Goal: Task Accomplishment & Management: Manage account settings

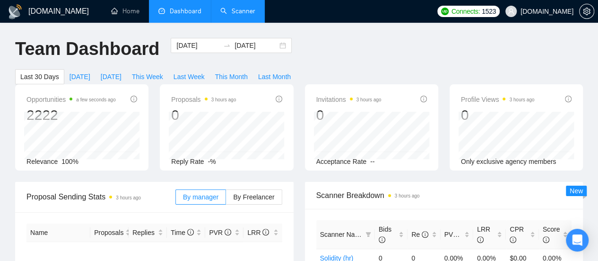
click at [253, 7] on link "Scanner" at bounding box center [237, 11] width 35 height 8
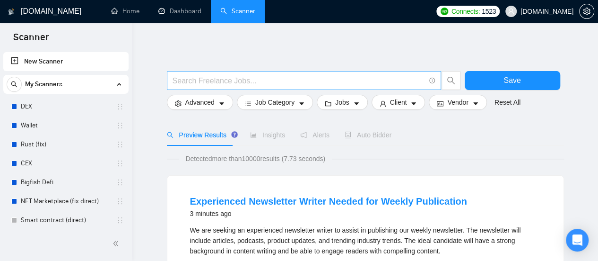
click at [196, 84] on input "text" at bounding box center [299, 81] width 253 height 12
type input "Mobile app"
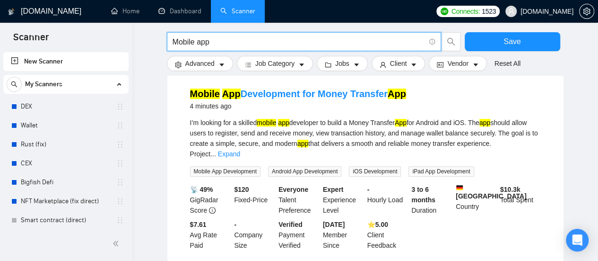
scroll to position [95, 0]
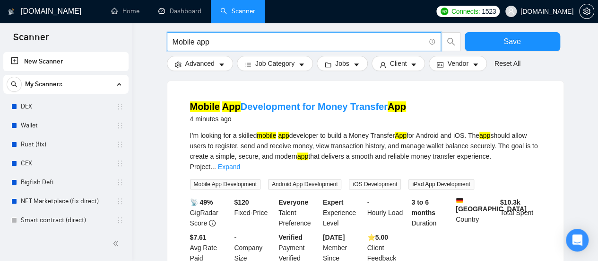
click at [240, 163] on link "Expand" at bounding box center [229, 167] width 22 height 8
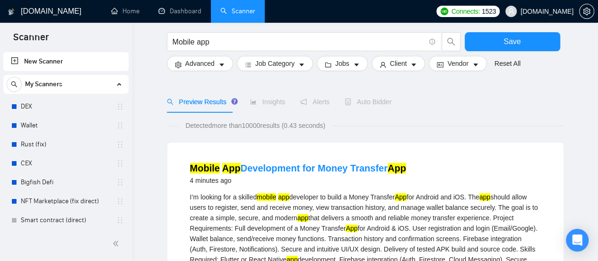
scroll to position [0, 0]
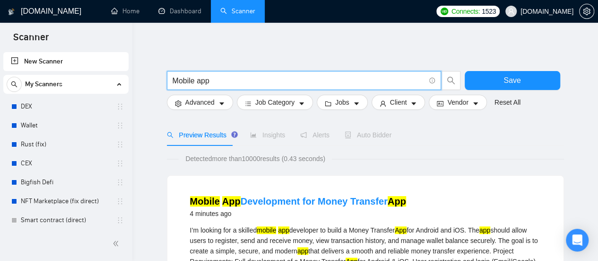
drag, startPoint x: 223, startPoint y: 79, endPoint x: 109, endPoint y: 85, distance: 113.7
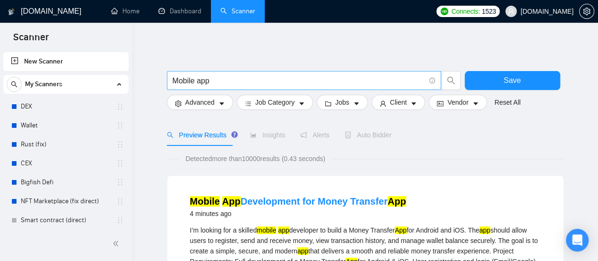
click at [224, 79] on input "Mobile app" at bounding box center [299, 81] width 253 height 12
click at [224, 80] on input "text" at bounding box center [299, 81] width 253 height 12
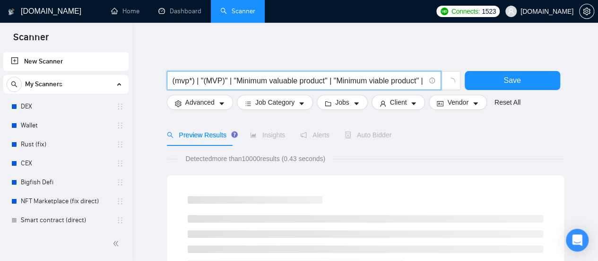
click at [285, 79] on input "(mvp*) | "(MVP)" | "Minimum valuable product" | "Minimum viable product" | star…" at bounding box center [299, 81] width 253 height 12
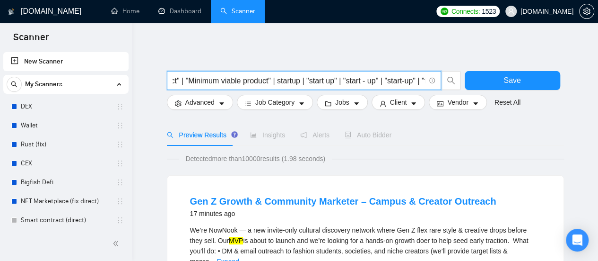
scroll to position [0, 157]
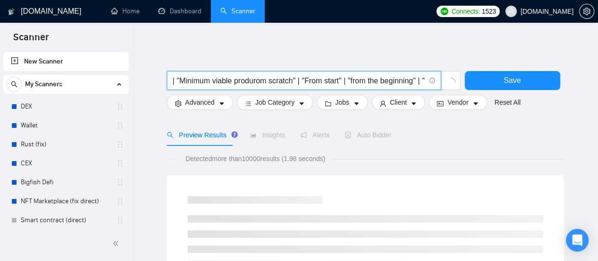
type input "(mvp*) | "(MVP)" | "Minimum valuable product" | "Minimum viable produrom scratc…"
drag, startPoint x: 171, startPoint y: 80, endPoint x: 185, endPoint y: 81, distance: 13.7
click at [185, 81] on span "(mvp*) | "(MVP)" | "Minimum valuable product" | "Minimum viable produrom scratc…" at bounding box center [304, 80] width 274 height 19
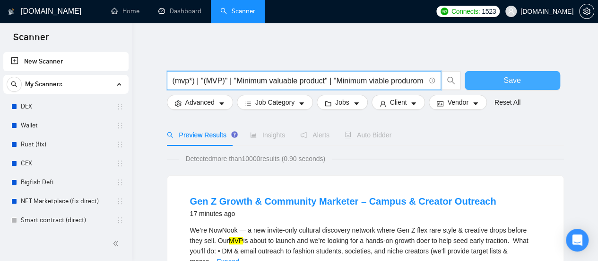
scroll to position [0, 232]
drag, startPoint x: 172, startPoint y: 79, endPoint x: 500, endPoint y: 86, distance: 328.3
click at [500, 86] on div "(mvp*) | "(MVP)" | "Minimum valuable product" | "Minimum viable produrom scratc…" at bounding box center [363, 83] width 397 height 24
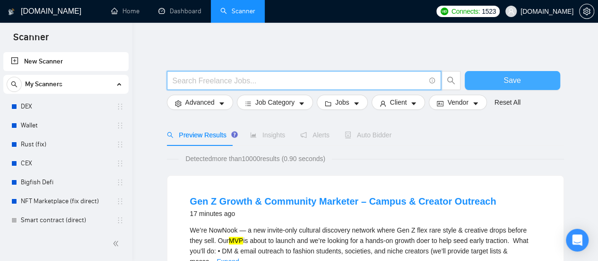
scroll to position [0, 0]
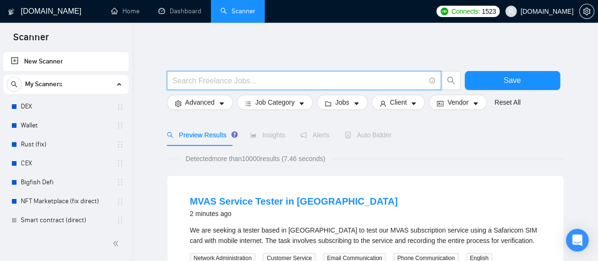
paste input "[DOMAIN_NAME][URL]"
type input "m"
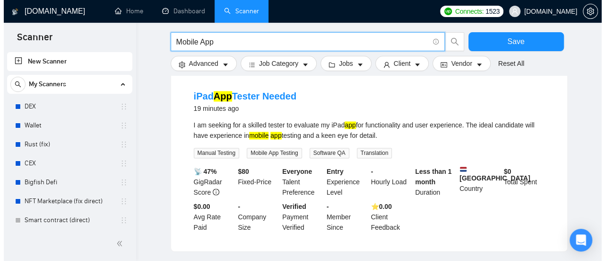
scroll to position [709, 0]
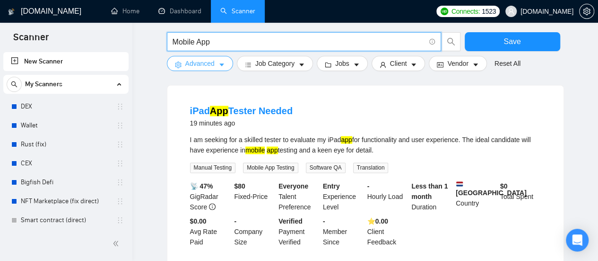
type input "Mobile App"
click at [219, 61] on span "caret-down" at bounding box center [222, 64] width 7 height 7
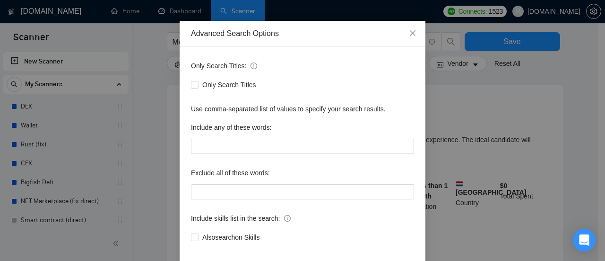
scroll to position [47, 0]
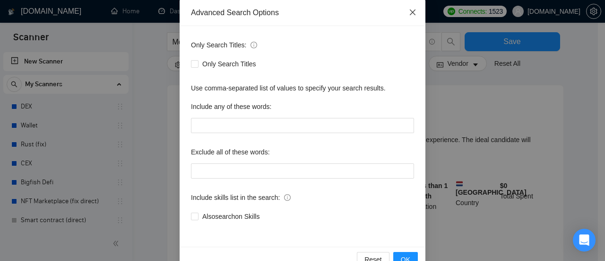
click at [410, 11] on icon "close" at bounding box center [413, 13] width 8 height 8
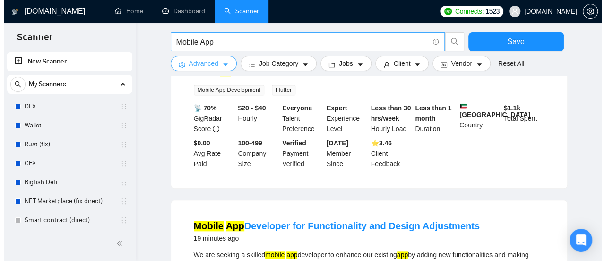
scroll to position [202, 0]
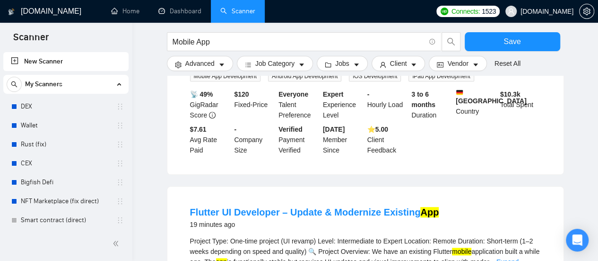
click at [349, 71] on form "Mobile App Save Advanced Job Category Jobs Client Vendor Reset All" at bounding box center [365, 49] width 397 height 53
click at [354, 65] on icon "caret-down" at bounding box center [356, 64] width 7 height 7
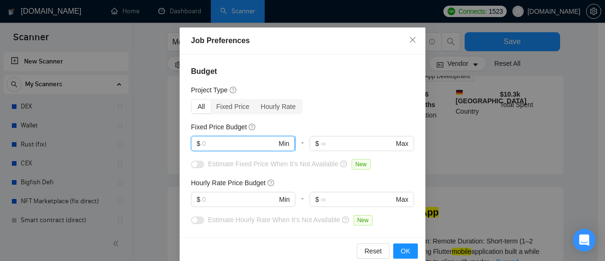
click at [212, 143] on input "text" at bounding box center [239, 143] width 75 height 10
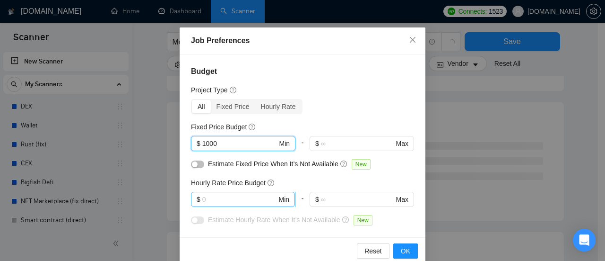
type input "1000"
click at [217, 204] on input "text" at bounding box center [239, 199] width 75 height 10
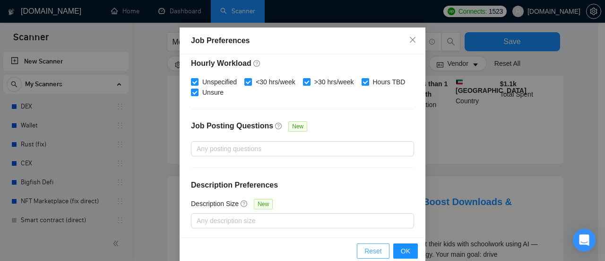
scroll to position [350, 0]
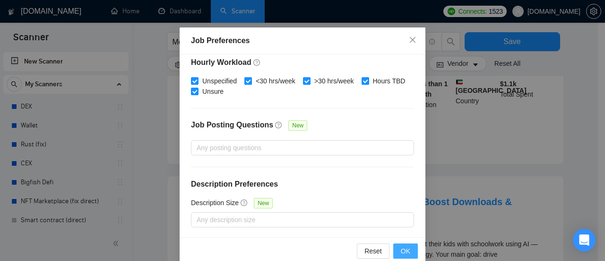
type input "40"
click at [394, 255] on button "OK" at bounding box center [406, 250] width 25 height 15
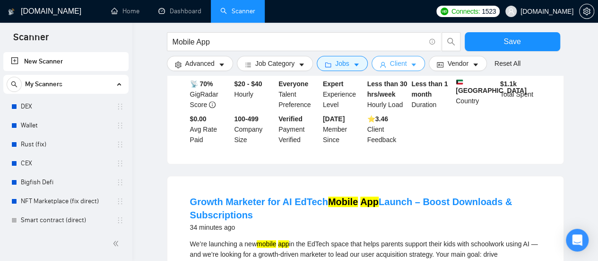
click at [412, 64] on icon "caret-down" at bounding box center [414, 64] width 5 height 3
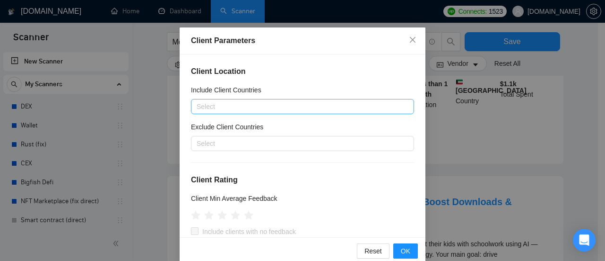
click at [249, 110] on div at bounding box center [297, 106] width 209 height 11
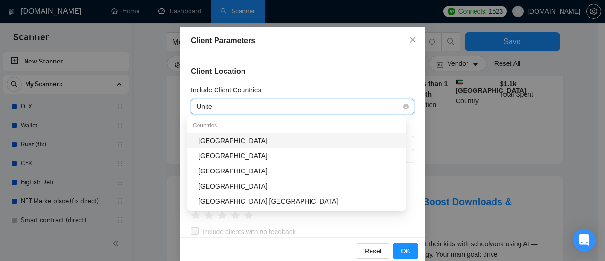
type input "United"
click at [223, 141] on div "[GEOGRAPHIC_DATA]" at bounding box center [299, 140] width 201 height 10
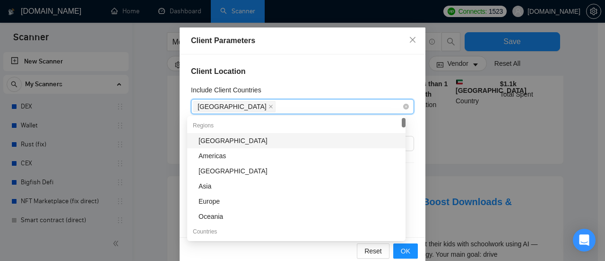
click at [272, 109] on div "[GEOGRAPHIC_DATA]" at bounding box center [297, 106] width 209 height 13
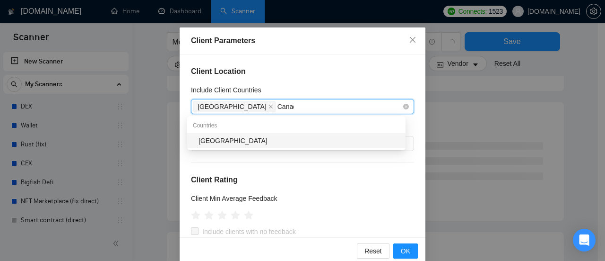
type input "[GEOGRAPHIC_DATA]"
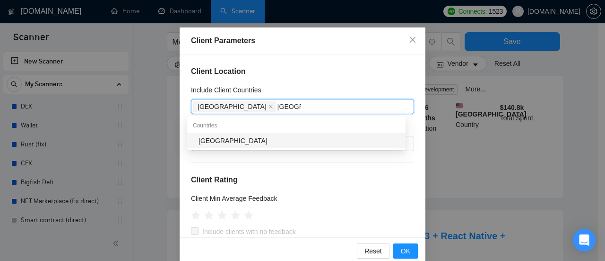
click at [272, 135] on div "[GEOGRAPHIC_DATA]" at bounding box center [299, 140] width 201 height 10
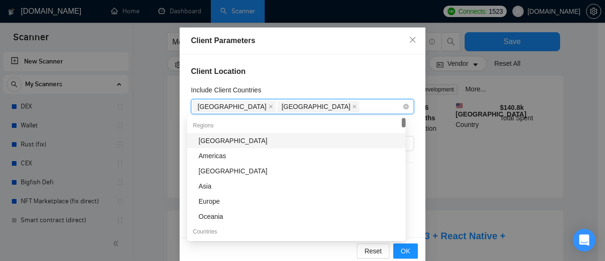
click at [311, 107] on div "[GEOGRAPHIC_DATA] [GEOGRAPHIC_DATA]" at bounding box center [297, 106] width 209 height 13
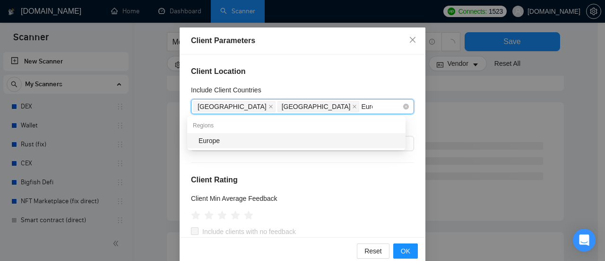
type input "Europe"
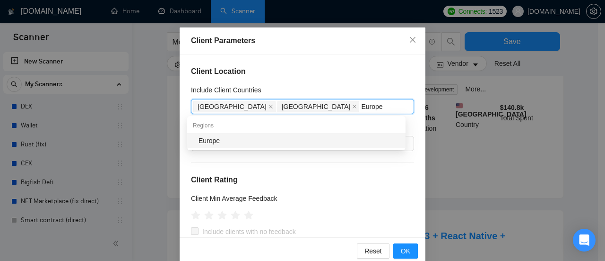
click at [208, 141] on div "Europe" at bounding box center [299, 140] width 201 height 10
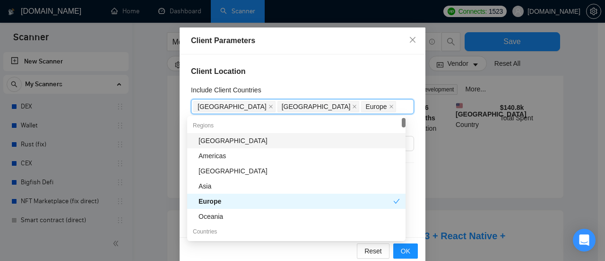
click at [340, 83] on div "Client Location Include Client Countries [GEOGRAPHIC_DATA] [GEOGRAPHIC_DATA] [G…" at bounding box center [303, 145] width 246 height 183
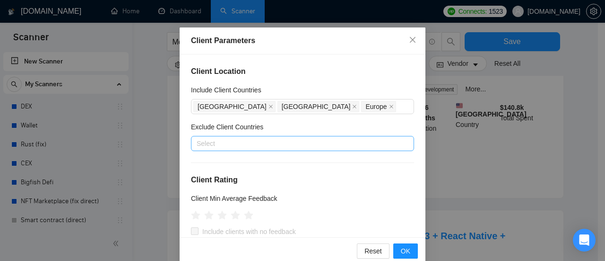
click at [248, 142] on div at bounding box center [297, 143] width 209 height 11
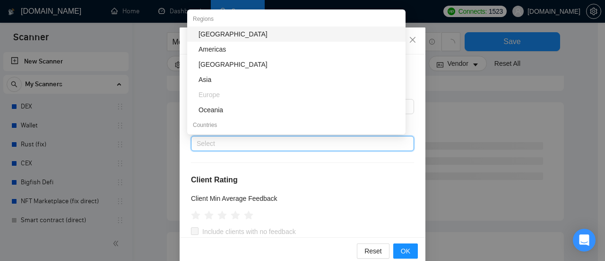
click at [211, 32] on div "[GEOGRAPHIC_DATA]" at bounding box center [299, 34] width 201 height 10
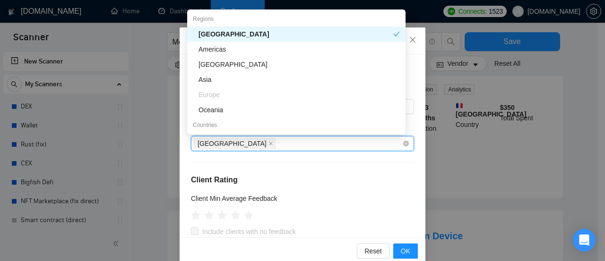
click at [256, 142] on div "[GEOGRAPHIC_DATA]" at bounding box center [297, 143] width 209 height 13
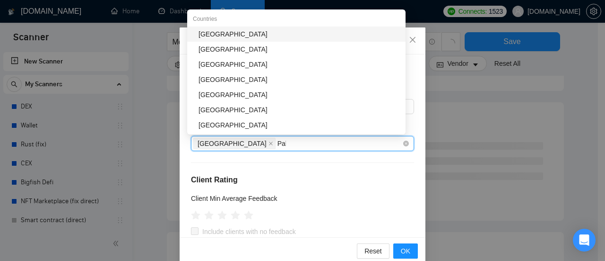
type input "Pakis"
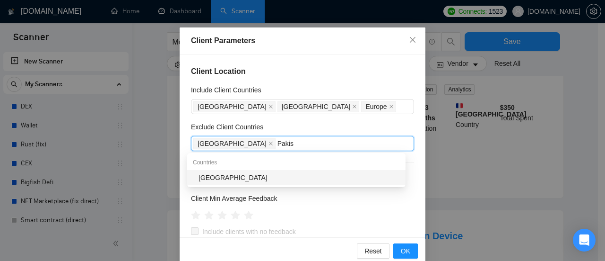
click at [223, 180] on div "[GEOGRAPHIC_DATA]" at bounding box center [299, 177] width 201 height 10
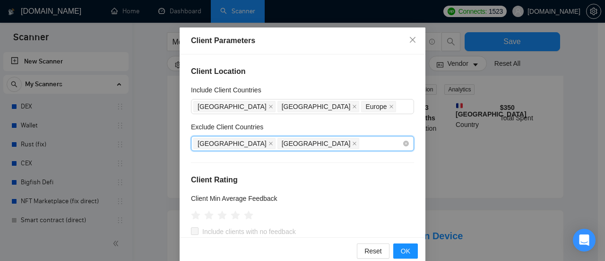
click at [334, 141] on div "Africa [GEOGRAPHIC_DATA]" at bounding box center [297, 143] width 209 height 13
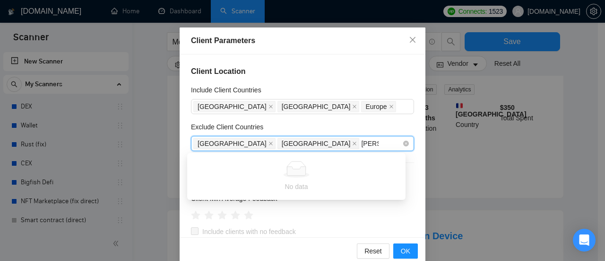
type input "Mac"
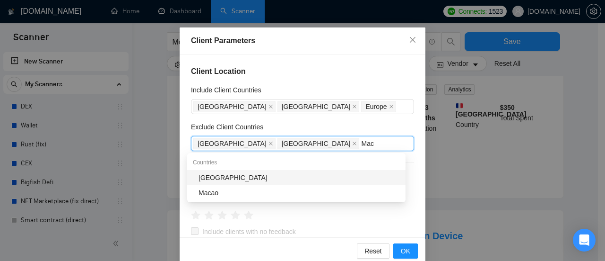
click at [251, 175] on div "[GEOGRAPHIC_DATA]" at bounding box center [299, 177] width 201 height 10
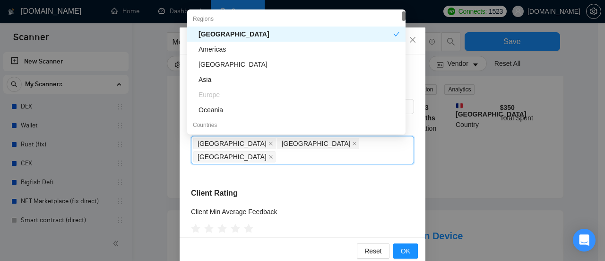
click at [402, 166] on div "Client Location Include Client Countries [GEOGRAPHIC_DATA] [GEOGRAPHIC_DATA] [G…" at bounding box center [303, 145] width 246 height 183
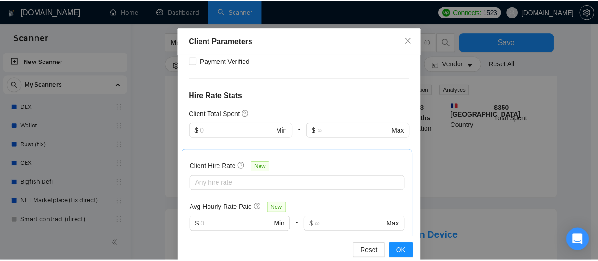
scroll to position [236, 0]
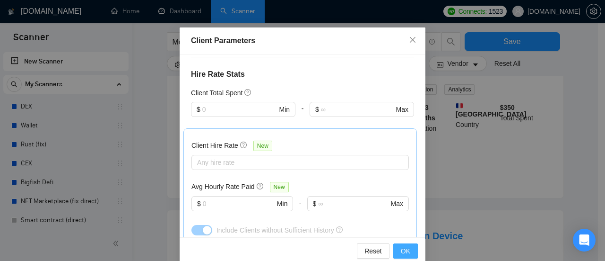
click at [403, 247] on span "OK" at bounding box center [405, 250] width 9 height 10
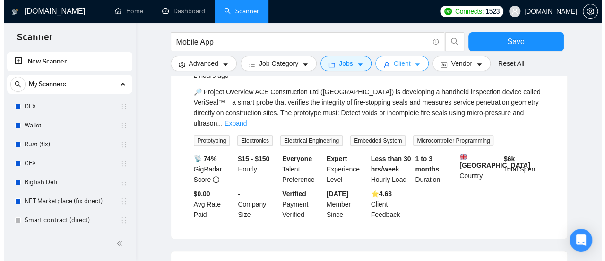
scroll to position [378, 0]
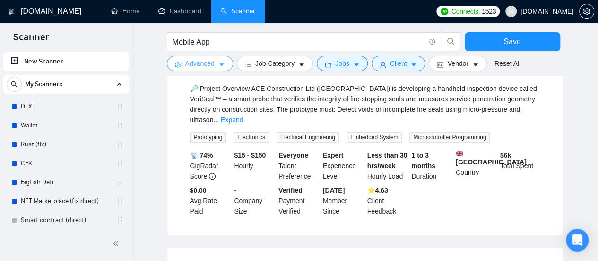
click at [209, 64] on span "Advanced" at bounding box center [199, 63] width 29 height 10
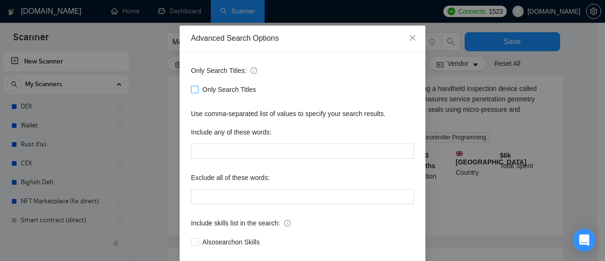
click at [191, 92] on input "Only Search Titles" at bounding box center [194, 89] width 7 height 7
checkbox input "true"
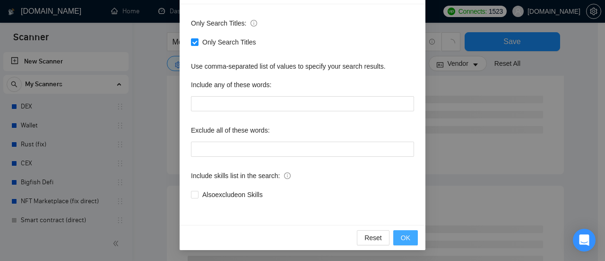
click at [404, 240] on span "OK" at bounding box center [405, 237] width 9 height 10
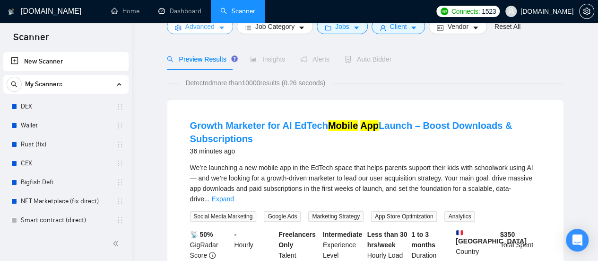
scroll to position [25, 0]
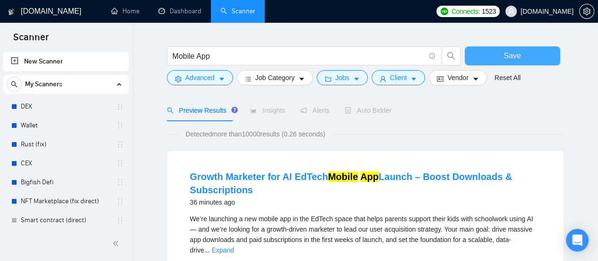
click at [513, 51] on span "Save" at bounding box center [512, 56] width 17 height 12
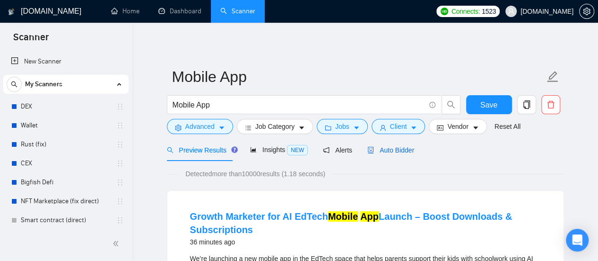
click at [388, 152] on span "Auto Bidder" at bounding box center [391, 150] width 47 height 8
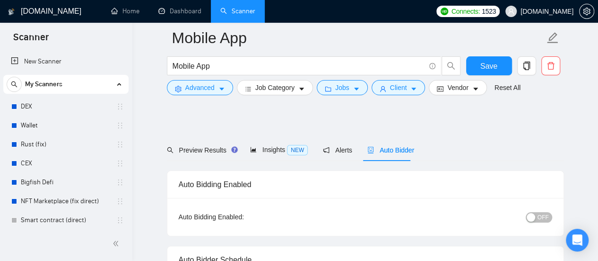
scroll to position [142, 0]
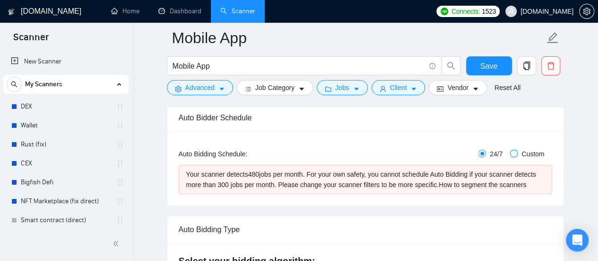
click at [513, 157] on input "Custom" at bounding box center [514, 153] width 8 height 8
radio input "true"
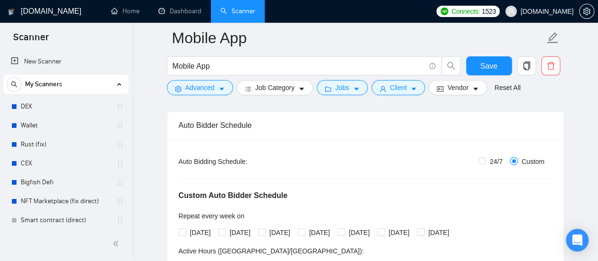
radio input "false"
checkbox input "true"
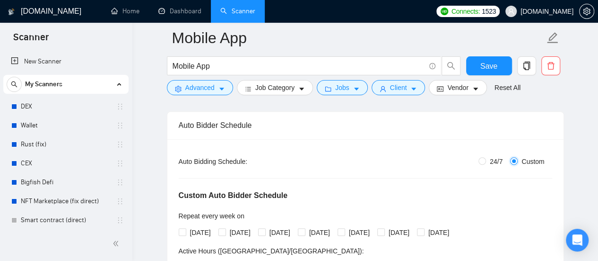
checkbox input "true"
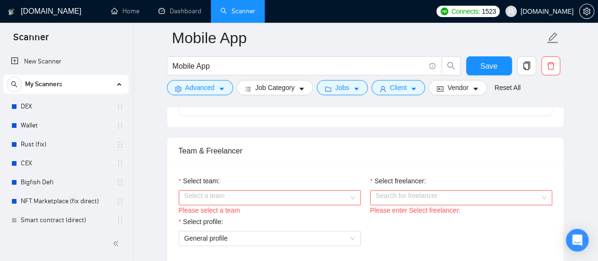
scroll to position [615, 0]
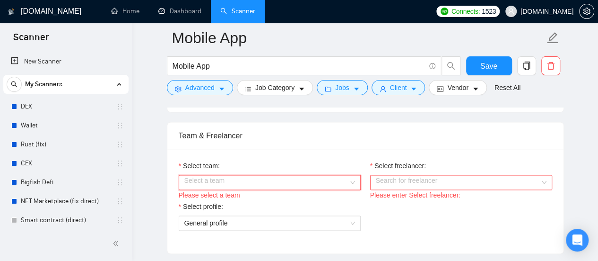
click at [261, 175] on input "Select team:" at bounding box center [266, 182] width 164 height 14
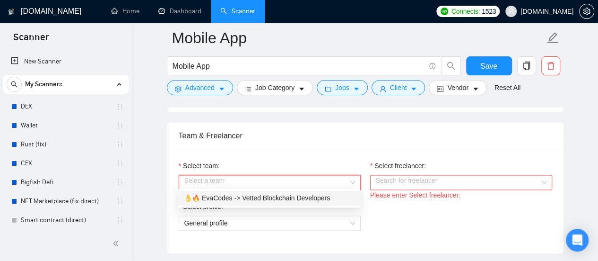
click at [260, 197] on div "👌🔥 EvaCodes -> Vetted Blockchain Developers" at bounding box center [269, 198] width 171 height 10
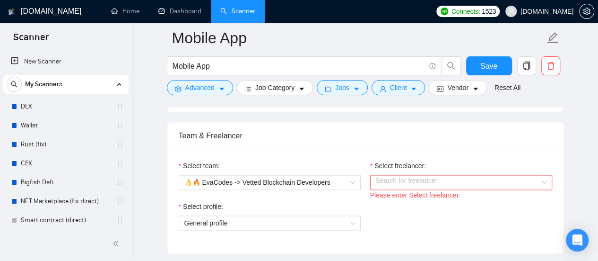
click at [394, 191] on div "Please enter Select freelancer:" at bounding box center [461, 195] width 182 height 10
click at [395, 181] on input "Select freelancer:" at bounding box center [458, 182] width 164 height 14
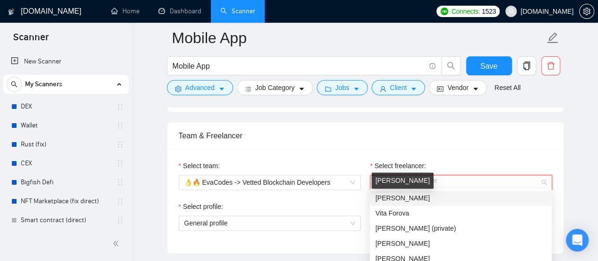
click at [390, 198] on span "[PERSON_NAME]" at bounding box center [403, 198] width 54 height 8
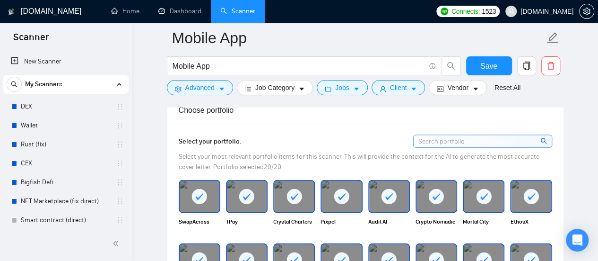
scroll to position [993, 0]
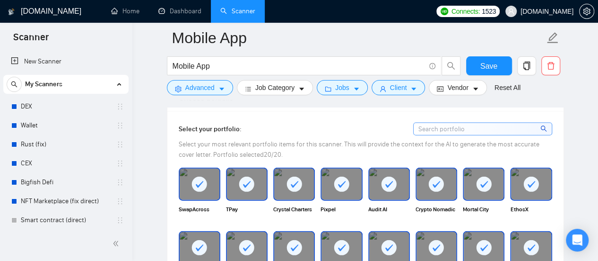
click at [347, 185] on rect at bounding box center [341, 183] width 15 height 15
click at [299, 181] on rect at bounding box center [294, 183] width 15 height 15
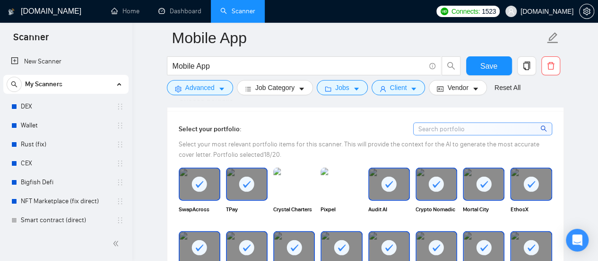
click at [434, 181] on icon at bounding box center [437, 184] width 8 height 7
click at [491, 185] on icon at bounding box center [484, 184] width 16 height 16
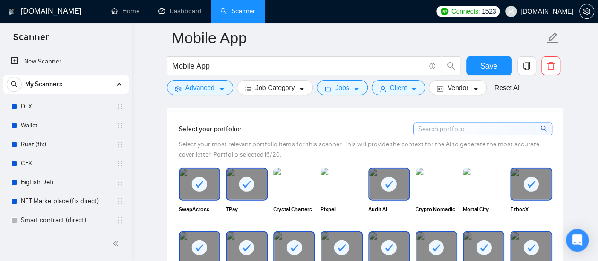
click at [394, 186] on icon at bounding box center [389, 184] width 16 height 16
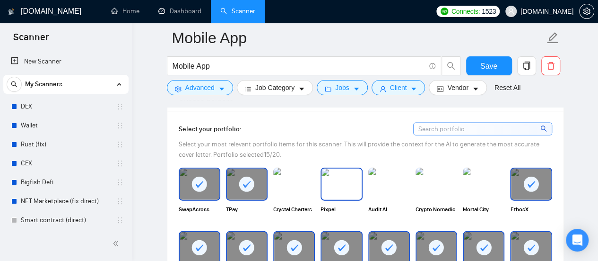
click at [333, 179] on img at bounding box center [342, 183] width 40 height 31
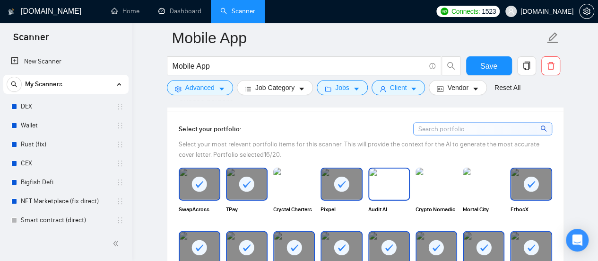
click at [388, 179] on img at bounding box center [389, 183] width 40 height 31
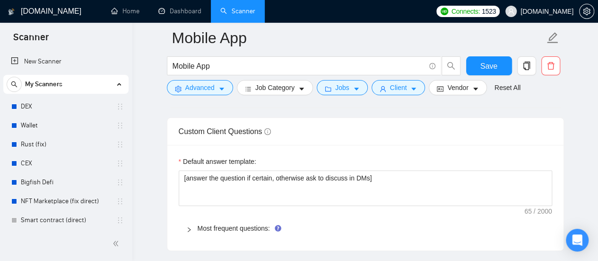
scroll to position [1514, 0]
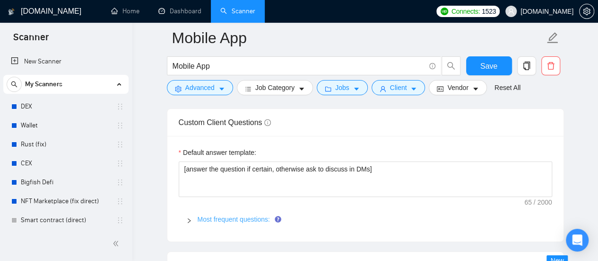
click at [253, 215] on link "Most frequent questions:" at bounding box center [234, 219] width 72 height 8
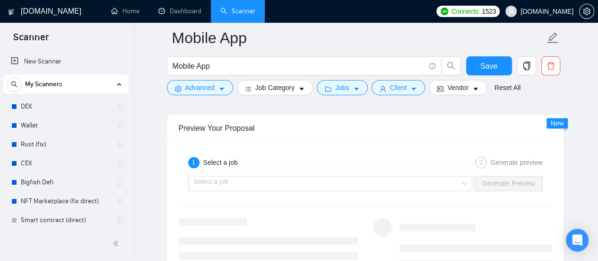
scroll to position [2412, 0]
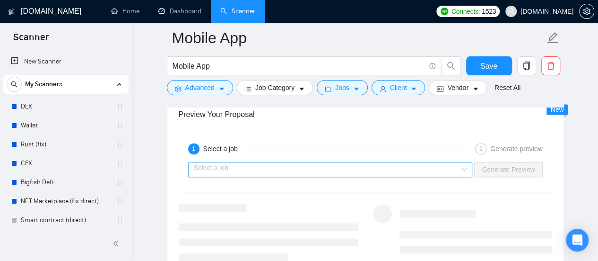
click at [273, 169] on input "search" at bounding box center [327, 169] width 267 height 14
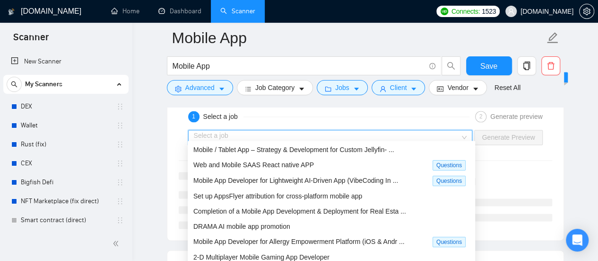
scroll to position [2459, 0]
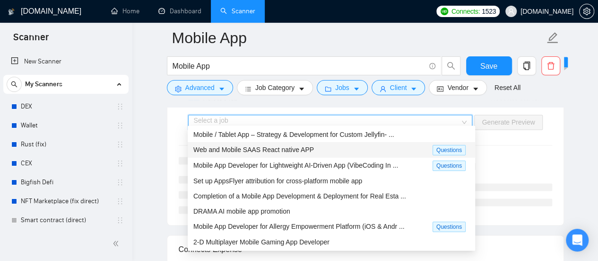
click at [245, 147] on span "Web and Mobile SAAS React native APP" at bounding box center [253, 150] width 121 height 8
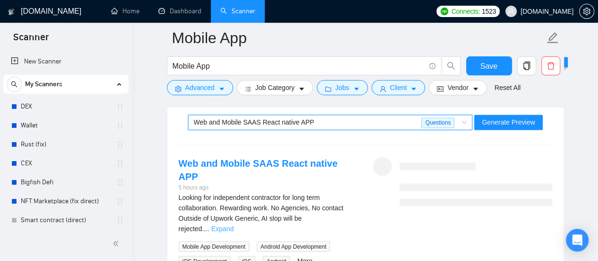
click at [234, 225] on link "Expand" at bounding box center [222, 229] width 22 height 8
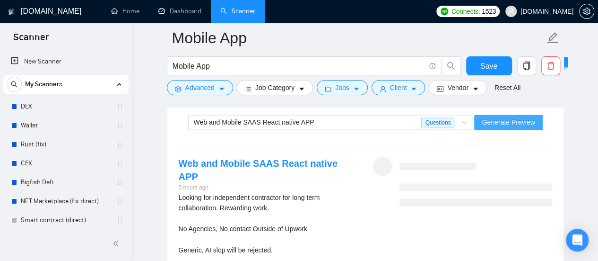
click at [489, 117] on span "Generate Preview" at bounding box center [508, 122] width 53 height 10
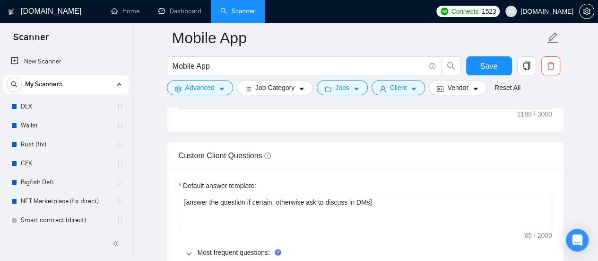
scroll to position [1466, 0]
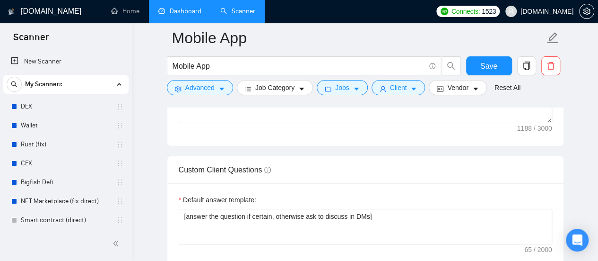
click at [184, 7] on link "Dashboard" at bounding box center [179, 11] width 43 height 8
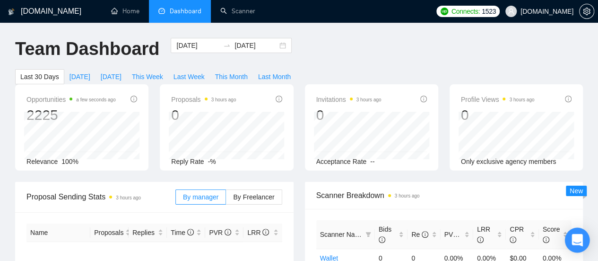
click at [576, 247] on div "Open Intercom Messenger" at bounding box center [577, 240] width 25 height 25
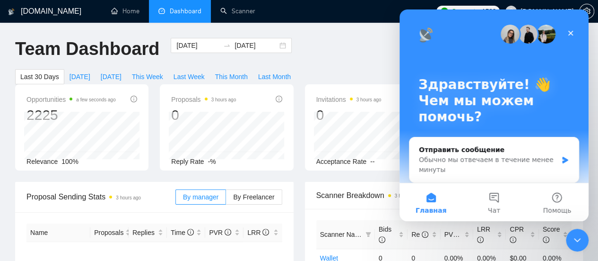
click at [576, 247] on div "Закрыть службу сообщений Intercom" at bounding box center [577, 239] width 23 height 23
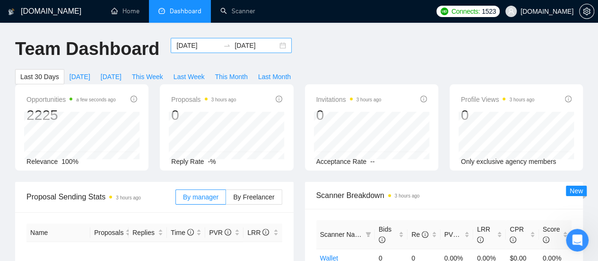
click at [187, 49] on input "[DATE]" at bounding box center [197, 45] width 43 height 10
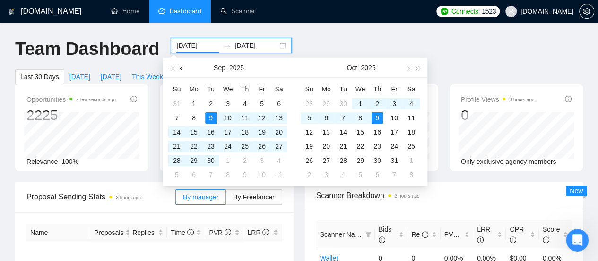
click at [185, 71] on button "button" at bounding box center [182, 67] width 10 height 19
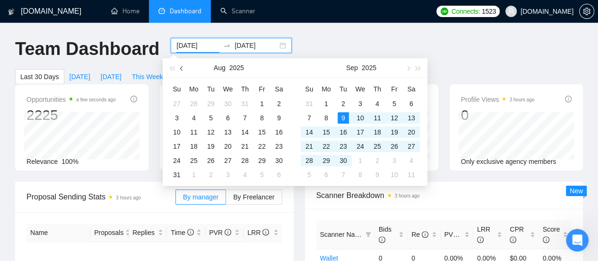
click at [185, 71] on button "button" at bounding box center [182, 67] width 10 height 19
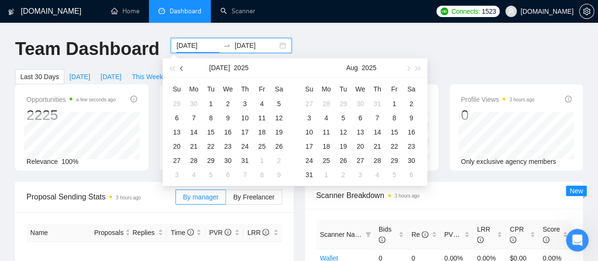
click at [185, 71] on button "button" at bounding box center [182, 67] width 10 height 19
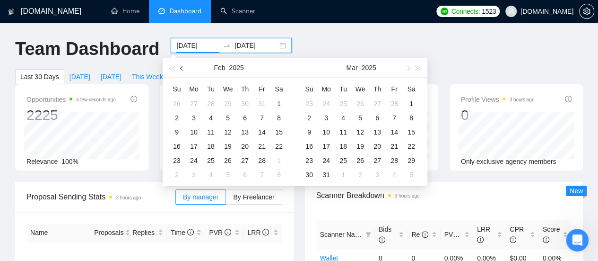
click at [185, 71] on button "button" at bounding box center [182, 67] width 10 height 19
type input "[DATE]"
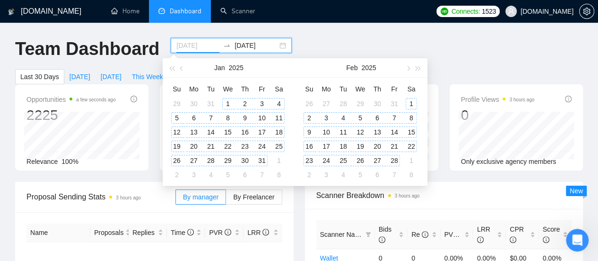
click at [231, 105] on div "1" at bounding box center [227, 103] width 11 height 11
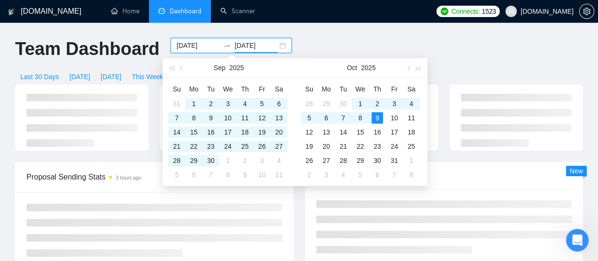
click at [235, 43] on input "[DATE]" at bounding box center [256, 45] width 43 height 10
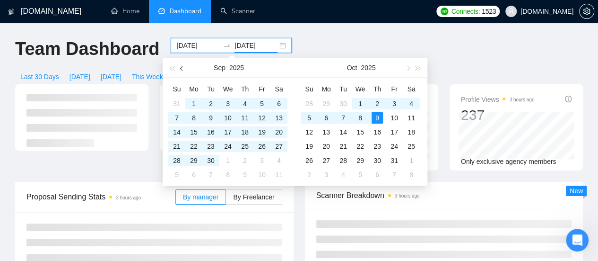
click at [183, 68] on span "button" at bounding box center [182, 68] width 5 height 5
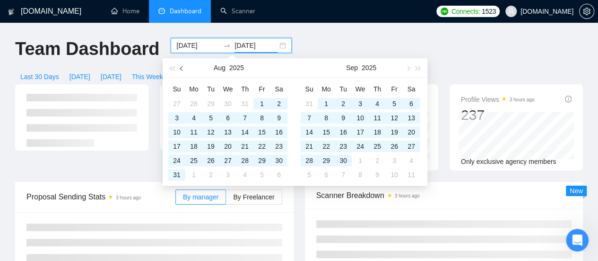
click at [183, 68] on span "button" at bounding box center [182, 68] width 5 height 5
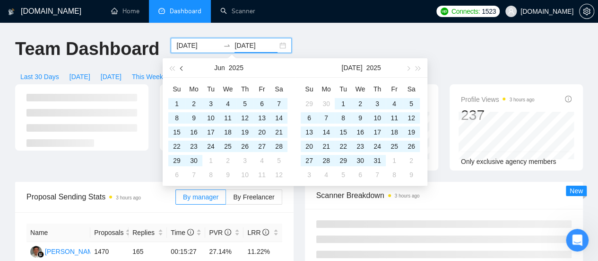
click at [183, 68] on span "button" at bounding box center [182, 68] width 5 height 5
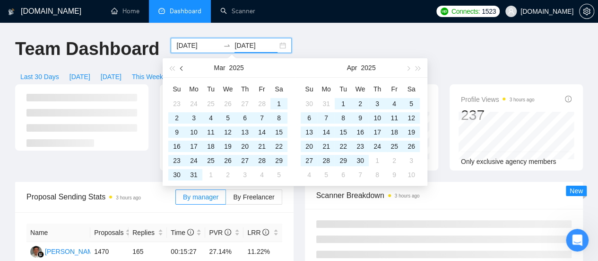
click at [183, 68] on span "button" at bounding box center [182, 68] width 5 height 5
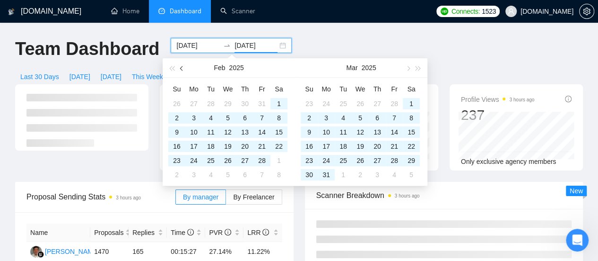
click at [183, 68] on span "button" at bounding box center [182, 68] width 5 height 5
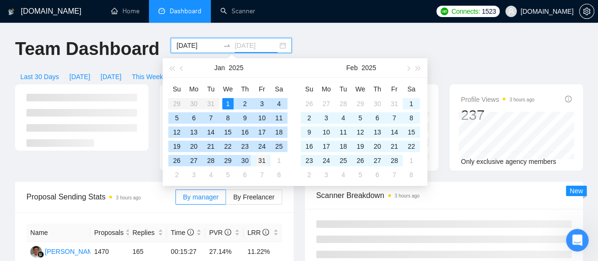
type input "[DATE]"
click at [262, 161] on div "31" at bounding box center [261, 160] width 11 height 11
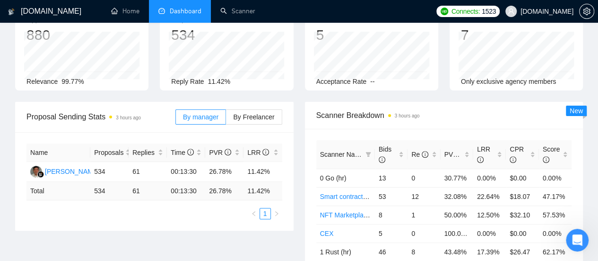
scroll to position [95, 0]
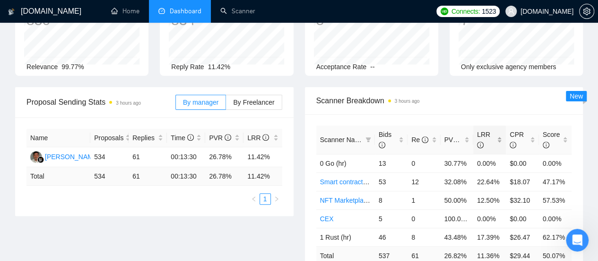
click at [497, 129] on div "LRR" at bounding box center [489, 139] width 25 height 21
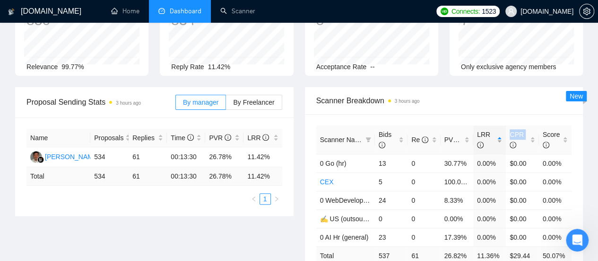
click at [497, 129] on div "LRR" at bounding box center [489, 139] width 25 height 21
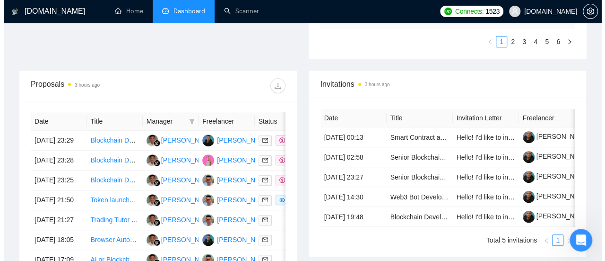
scroll to position [426, 0]
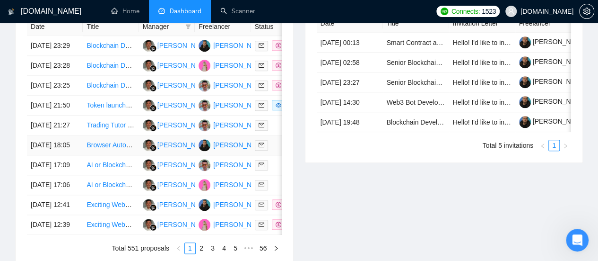
click at [111, 149] on link "Browser Automation Platform Needed (Fulltime / Large Project)" at bounding box center [179, 145] width 185 height 8
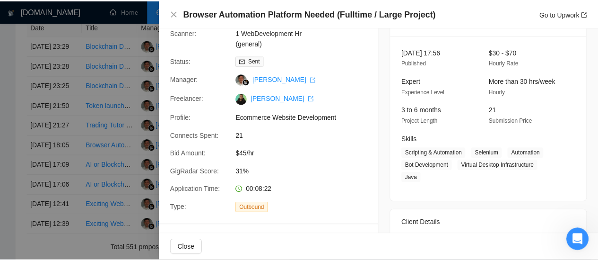
scroll to position [142, 0]
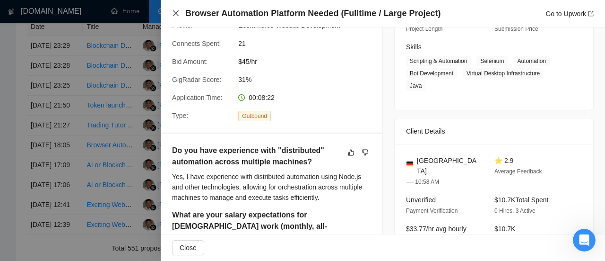
click at [175, 10] on icon "close" at bounding box center [176, 13] width 8 height 8
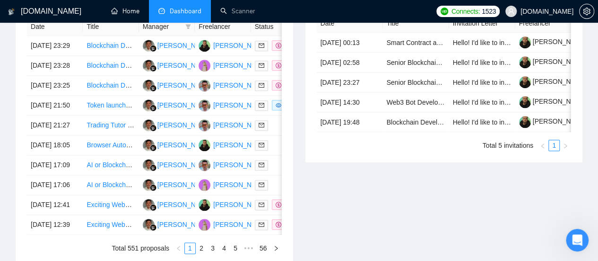
drag, startPoint x: 117, startPoint y: 10, endPoint x: 306, endPoint y: 5, distance: 188.3
click at [117, 10] on link "Home" at bounding box center [125, 11] width 28 height 8
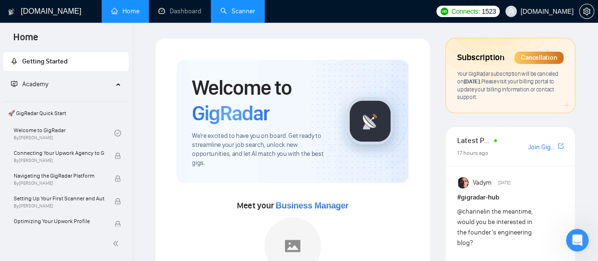
click at [236, 14] on link "Scanner" at bounding box center [237, 11] width 35 height 8
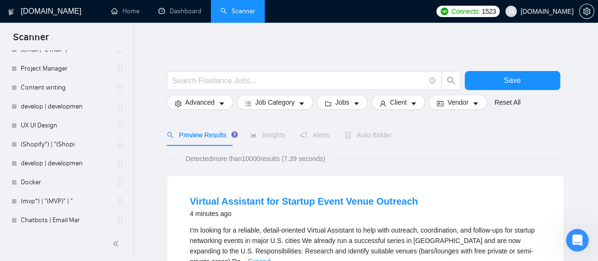
scroll to position [3749, 0]
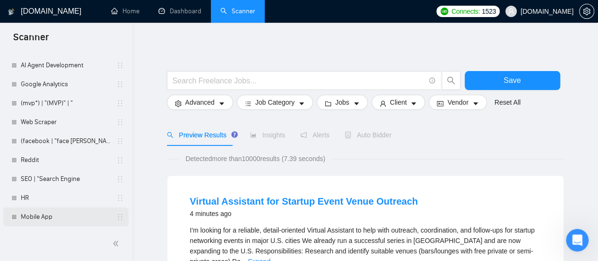
click at [70, 218] on link "Mobile App" at bounding box center [66, 216] width 90 height 19
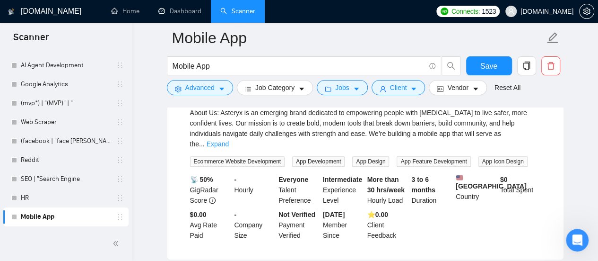
scroll to position [1939, 0]
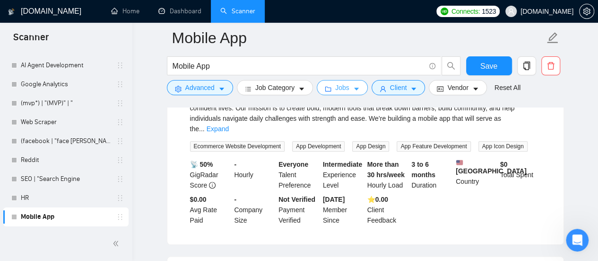
click at [363, 87] on button "Jobs" at bounding box center [342, 87] width 51 height 15
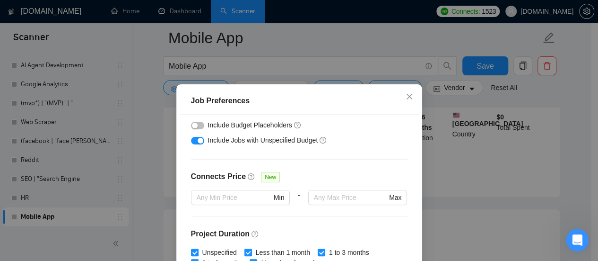
scroll to position [189, 0]
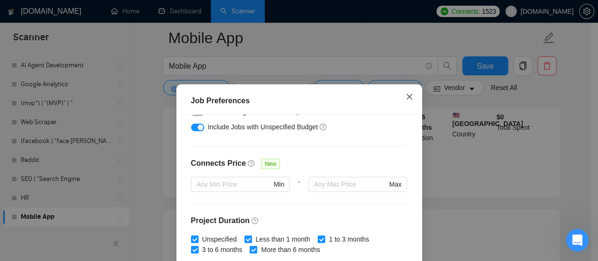
click at [408, 103] on span "Close" at bounding box center [410, 97] width 26 height 26
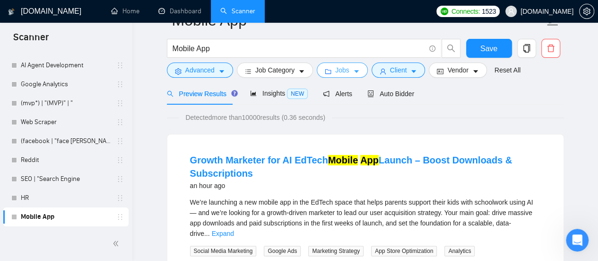
scroll to position [0, 0]
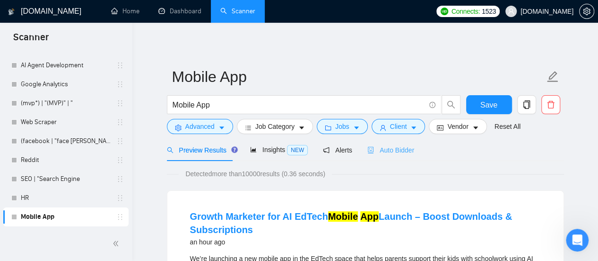
click at [384, 156] on div "Auto Bidder" at bounding box center [391, 150] width 47 height 22
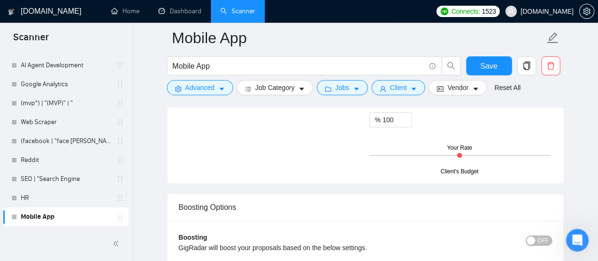
scroll to position [1703, 0]
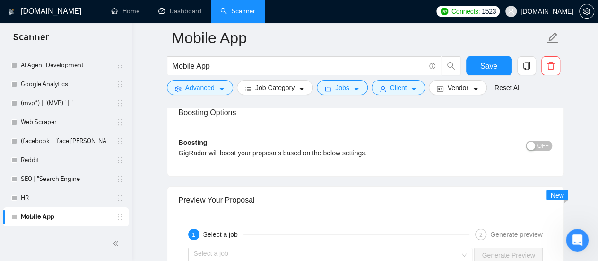
click at [554, 146] on div "Boosting GigRadar will boost your proposals based on the below settings. OFF Bo…" at bounding box center [365, 151] width 396 height 50
click at [548, 144] on span "OFF" at bounding box center [543, 145] width 11 height 10
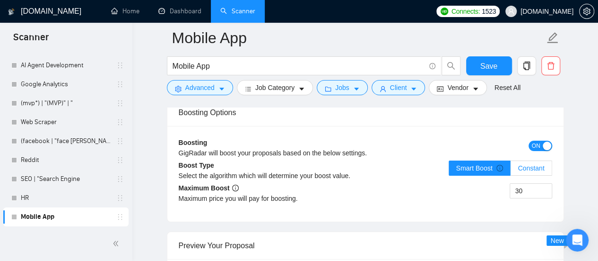
click at [548, 160] on label "Constant" at bounding box center [531, 167] width 41 height 15
click at [511, 170] on input "Constant" at bounding box center [511, 170] width 0 height 0
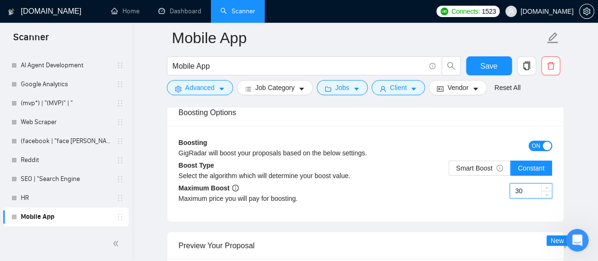
click at [528, 185] on input "30" at bounding box center [531, 191] width 42 height 14
click at [484, 154] on div "ON" at bounding box center [506, 151] width 94 height 26
click at [485, 164] on span "Smart Boost" at bounding box center [479, 168] width 47 height 8
click at [449, 170] on input "Smart Boost" at bounding box center [449, 170] width 0 height 0
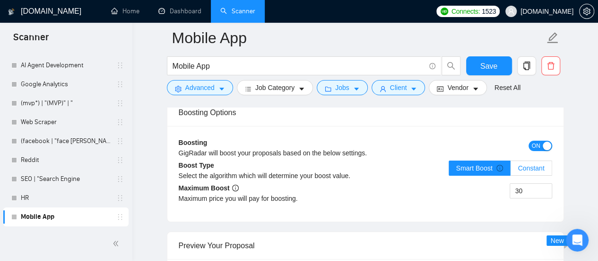
click at [534, 166] on span "Constant" at bounding box center [531, 168] width 26 height 8
click at [511, 170] on input "Constant" at bounding box center [511, 170] width 0 height 0
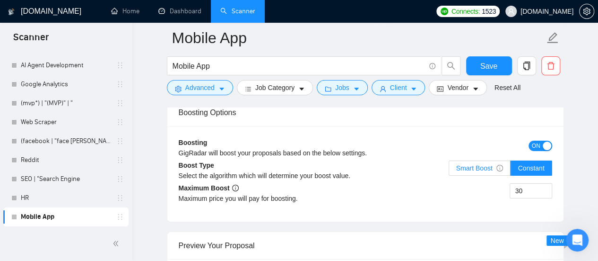
click at [475, 166] on span "Smart Boost" at bounding box center [479, 168] width 47 height 8
click at [449, 170] on input "Smart Boost" at bounding box center [449, 170] width 0 height 0
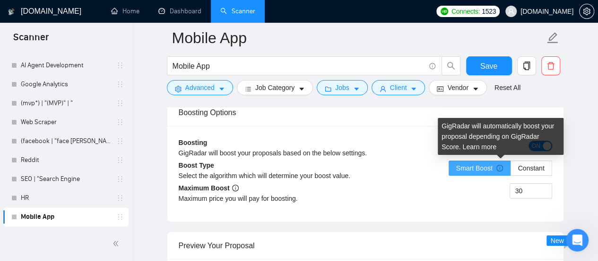
click at [503, 165] on icon "info-circle" at bounding box center [500, 168] width 7 height 7
click at [449, 170] on input "Smart Boost" at bounding box center [449, 170] width 0 height 0
